Goal: Information Seeking & Learning: Check status

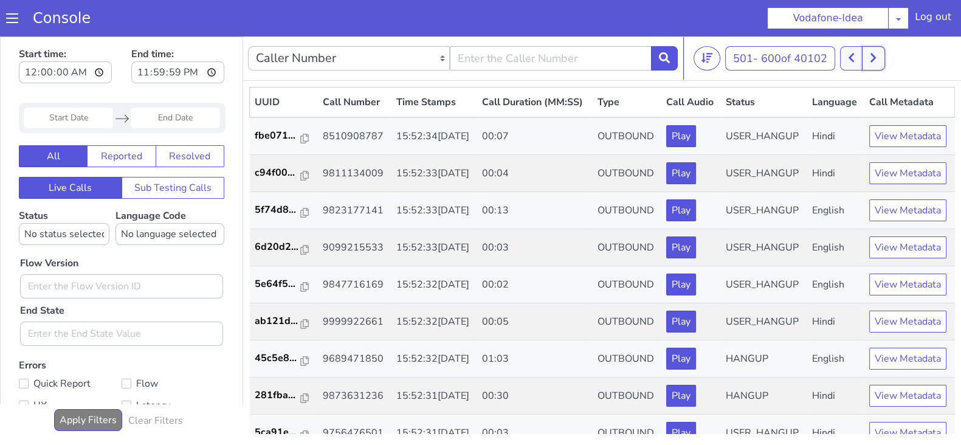
click at [878, 64] on button at bounding box center [873, 58] width 22 height 24
click at [850, 58] on button at bounding box center [851, 58] width 22 height 24
click at [851, 53] on icon at bounding box center [851, 57] width 7 height 11
drag, startPoint x: 851, startPoint y: 58, endPoint x: 801, endPoint y: 44, distance: 51.8
click at [851, 58] on icon at bounding box center [851, 57] width 7 height 11
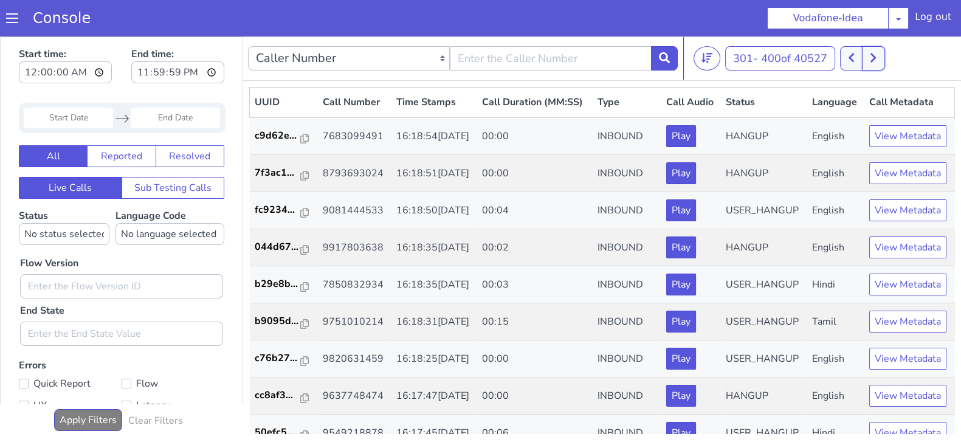
click at [873, 59] on icon at bounding box center [873, 57] width 7 height 11
click at [866, 57] on button at bounding box center [873, 58] width 22 height 24
